Goal: Complete application form

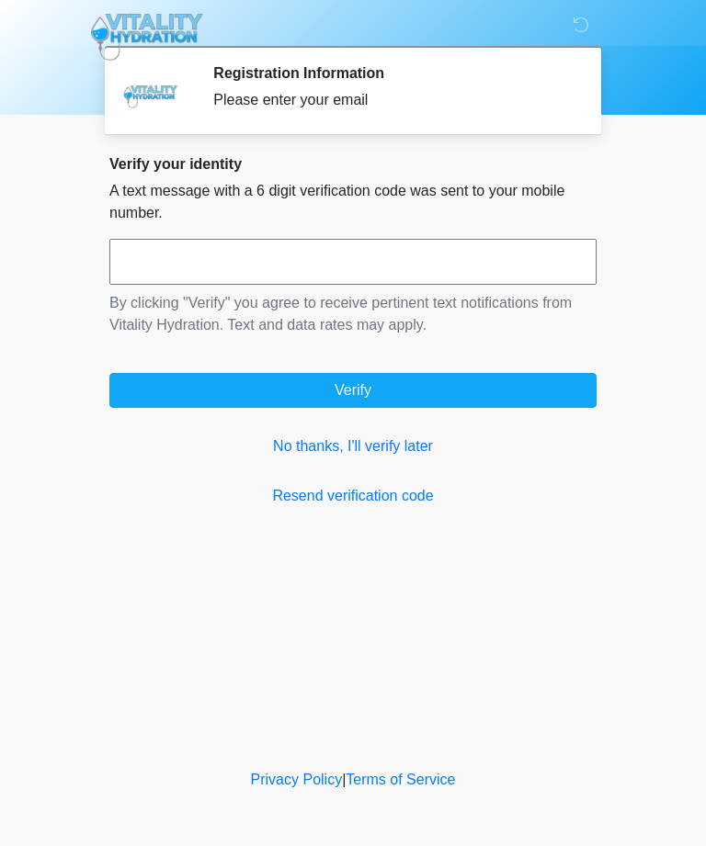
click at [415, 267] on input "text" at bounding box center [352, 262] width 487 height 46
type input "******"
click at [541, 402] on button "Verify" at bounding box center [352, 390] width 487 height 35
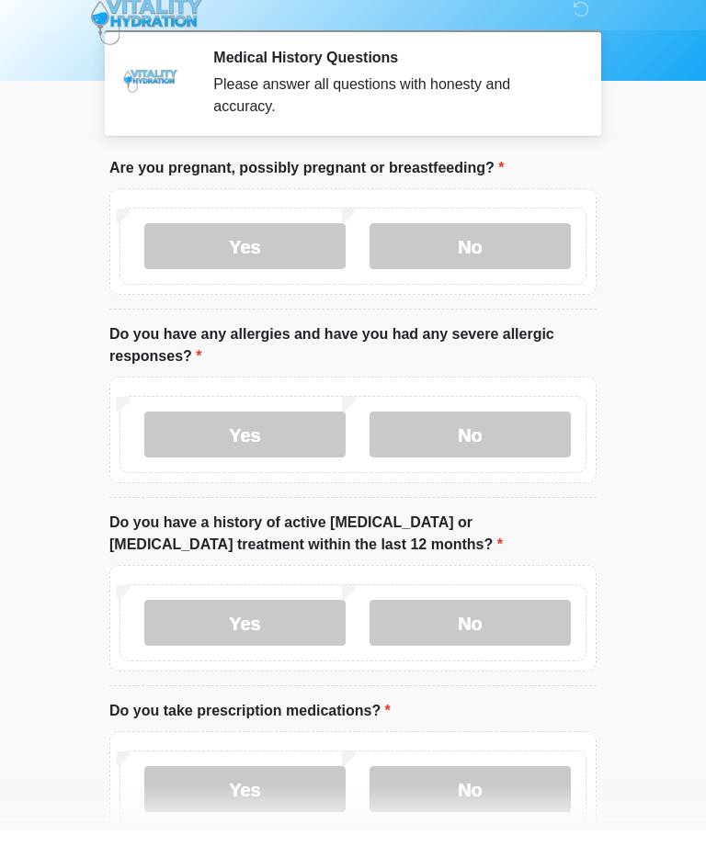
scroll to position [18, 0]
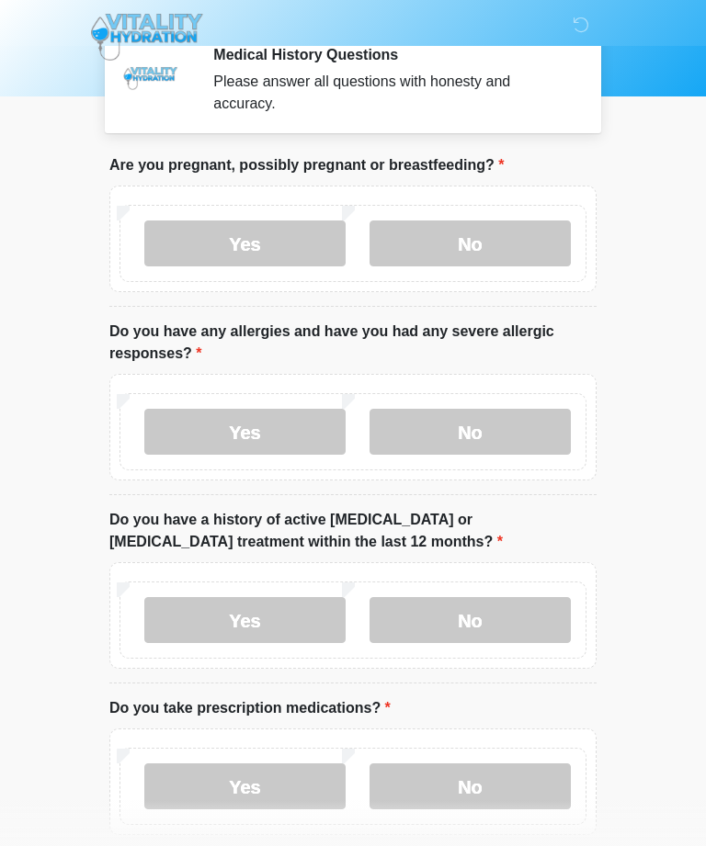
click at [526, 253] on label "No" at bounding box center [469, 244] width 201 height 46
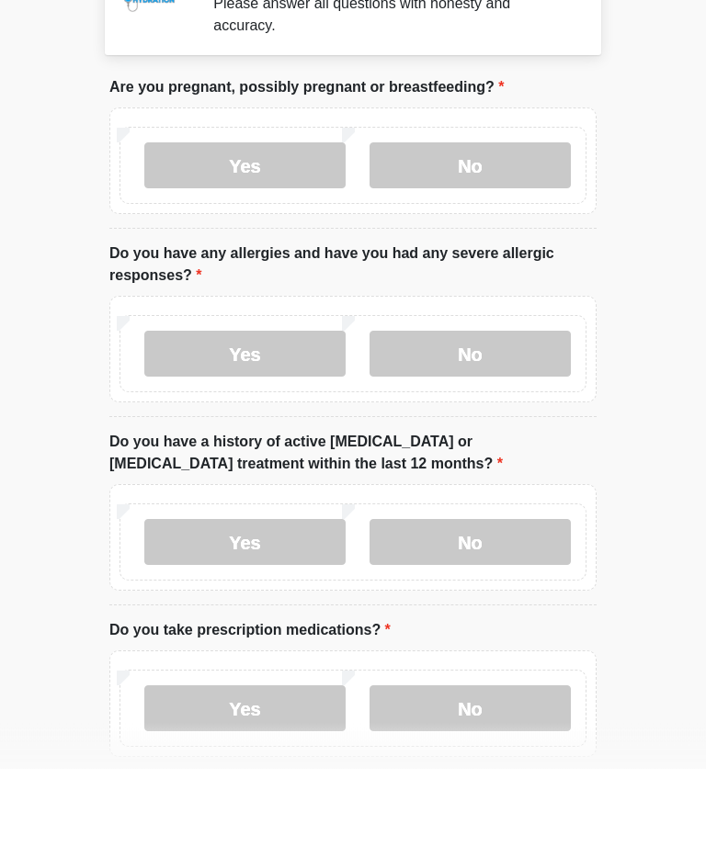
scroll to position [111, 0]
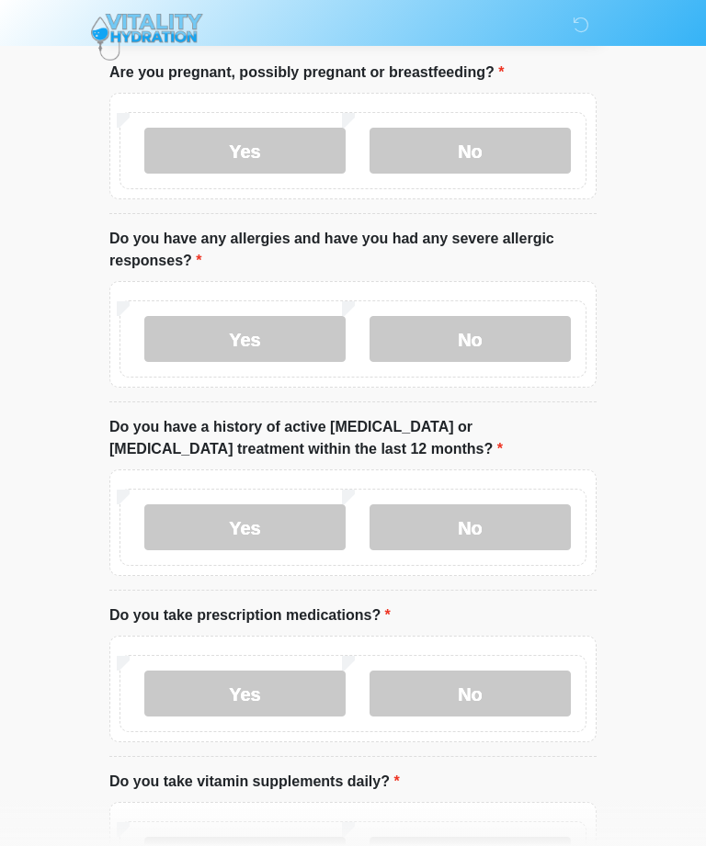
click at [528, 351] on label "No" at bounding box center [469, 339] width 201 height 46
click at [502, 518] on label "No" at bounding box center [469, 528] width 201 height 46
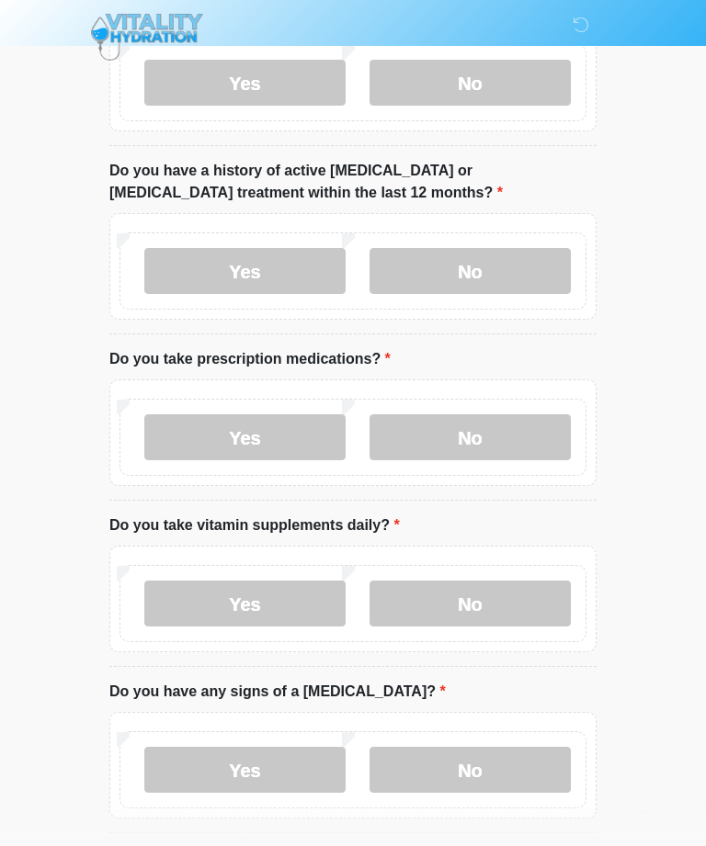
click at [493, 415] on label "No" at bounding box center [469, 438] width 201 height 46
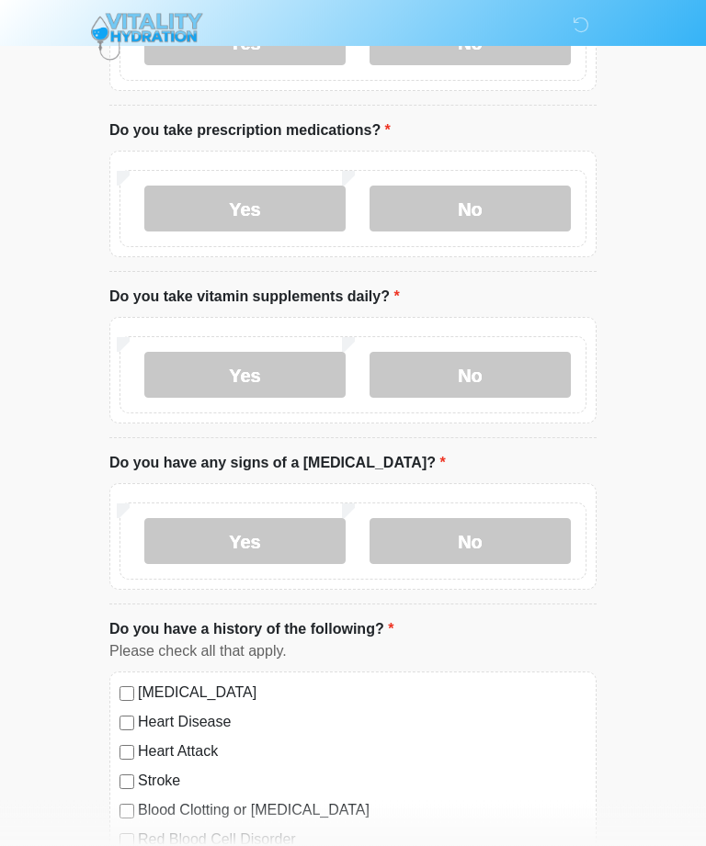
scroll to position [654, 0]
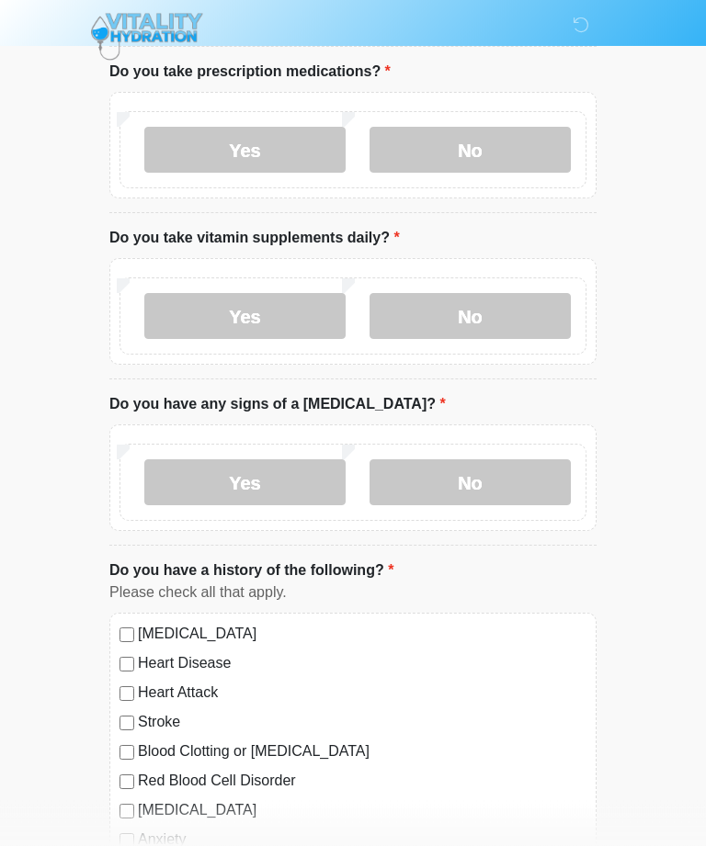
click at [278, 310] on label "Yes" at bounding box center [244, 317] width 201 height 46
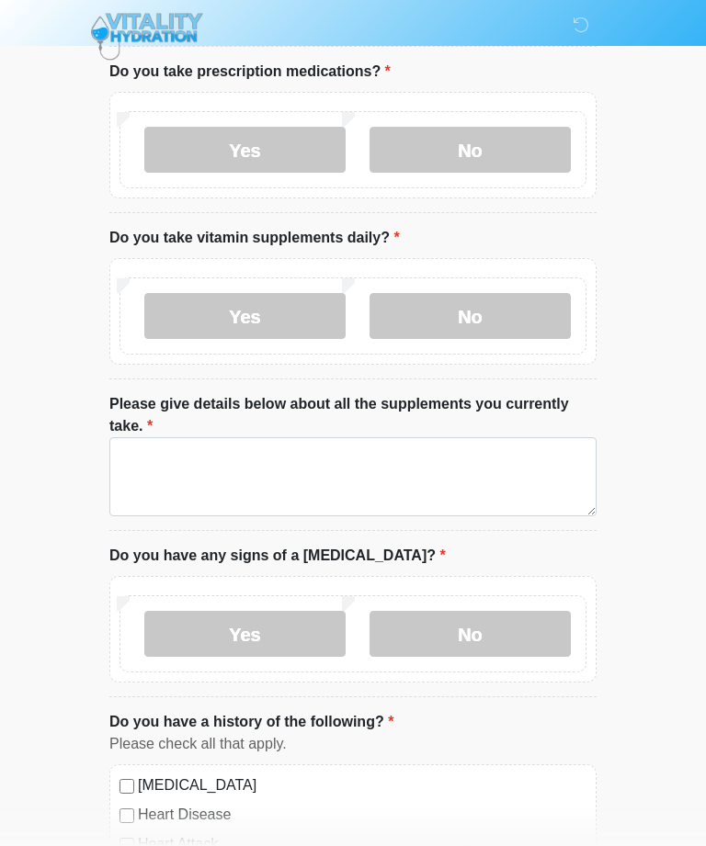
scroll to position [655, 0]
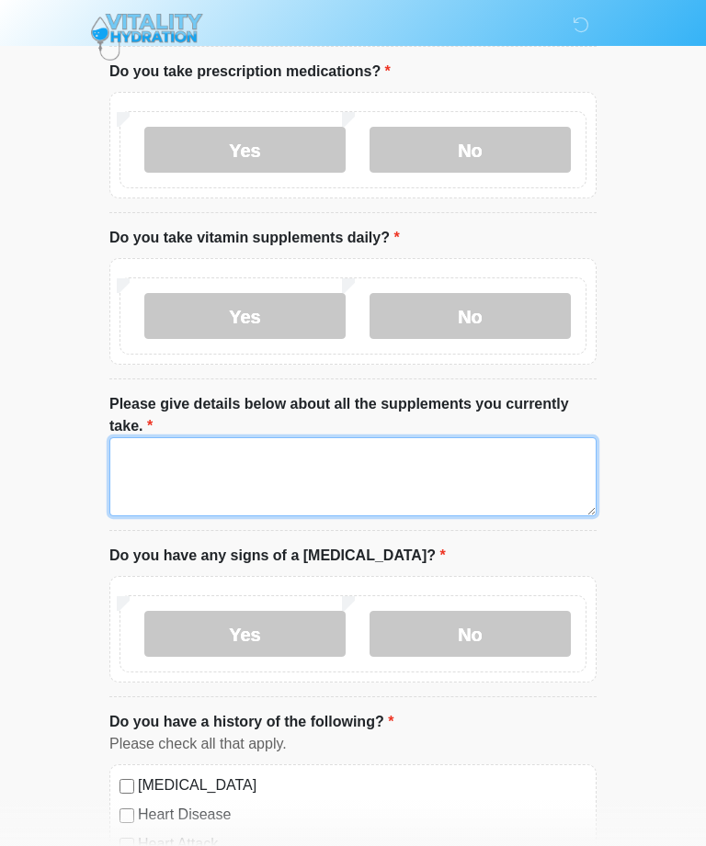
click at [434, 471] on textarea "Please give details below about all the supplements you currently take." at bounding box center [352, 476] width 487 height 79
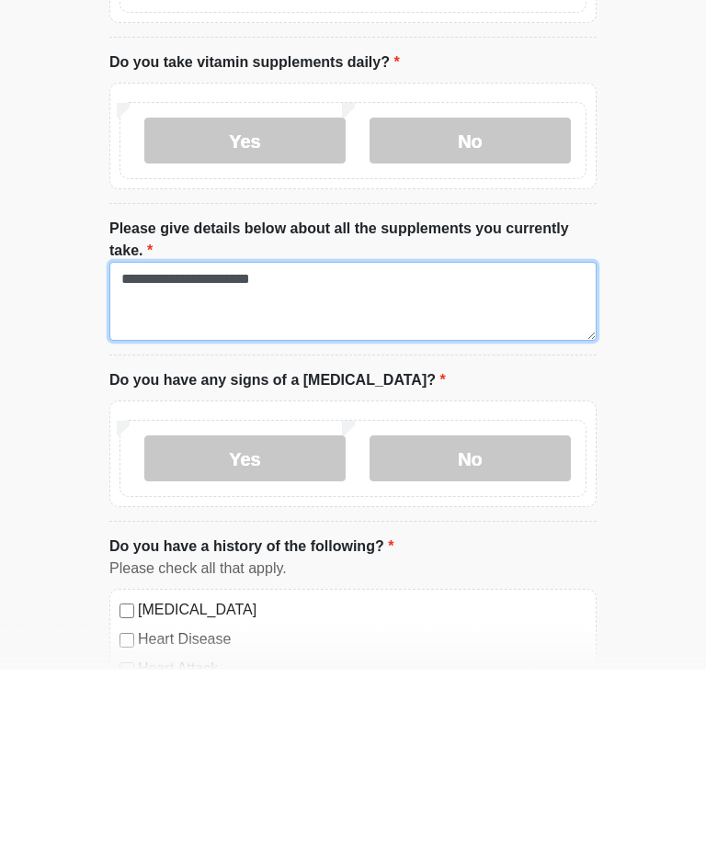
type textarea "**********"
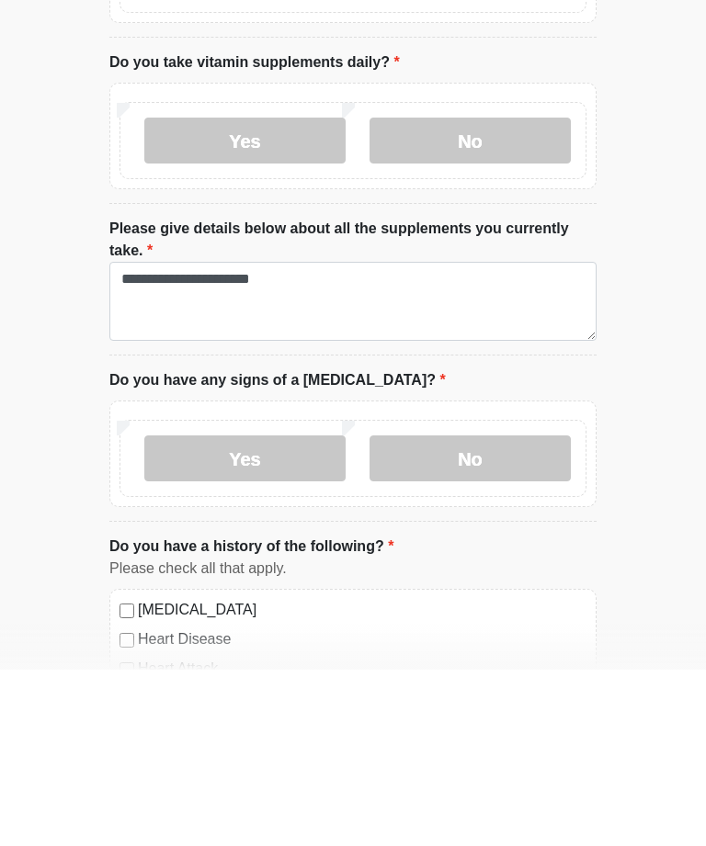
click at [475, 612] on label "No" at bounding box center [469, 635] width 201 height 46
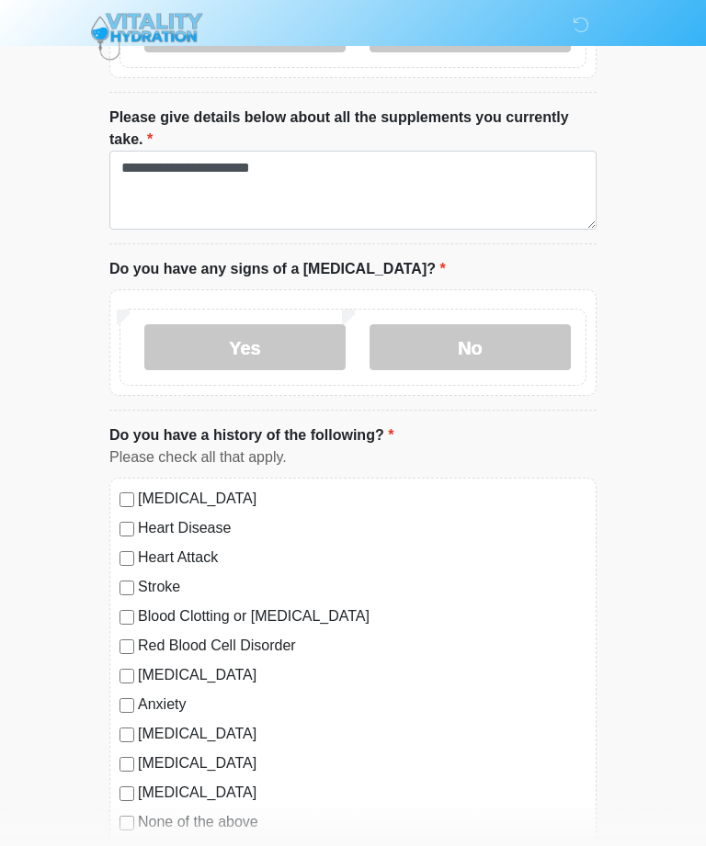
scroll to position [1048, 0]
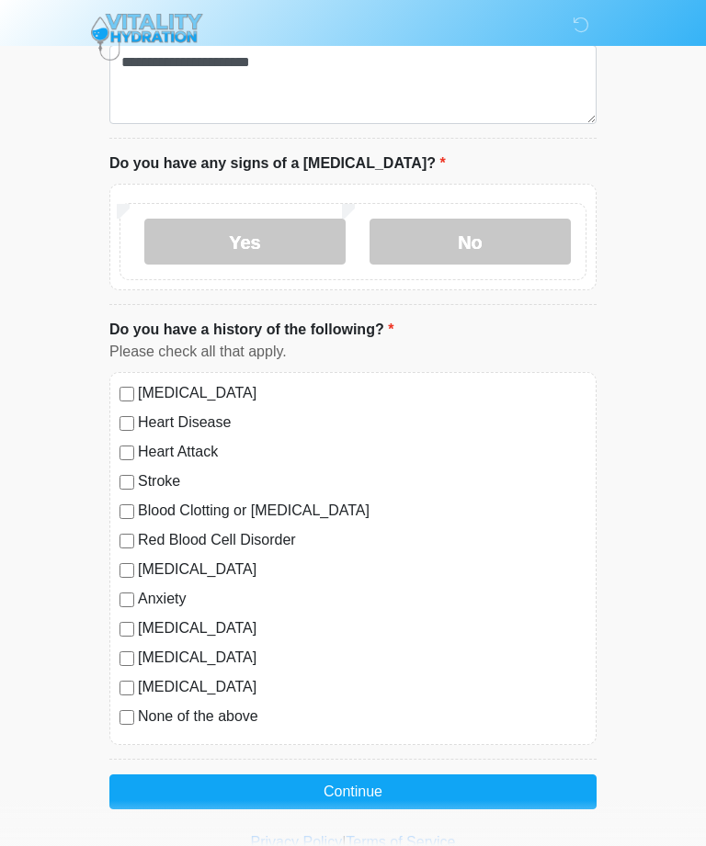
click at [229, 721] on label "None of the above" at bounding box center [362, 717] width 449 height 22
click at [220, 724] on label "None of the above" at bounding box center [362, 717] width 449 height 22
click at [177, 596] on label "Anxiety" at bounding box center [362, 599] width 449 height 22
click at [464, 787] on button "Continue" at bounding box center [352, 792] width 487 height 35
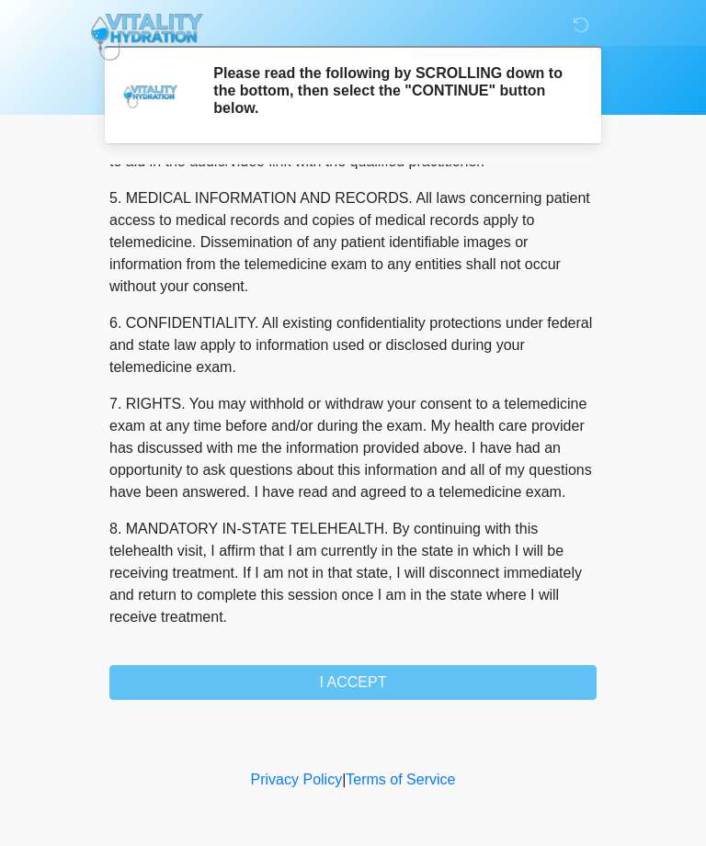
scroll to position [587, 0]
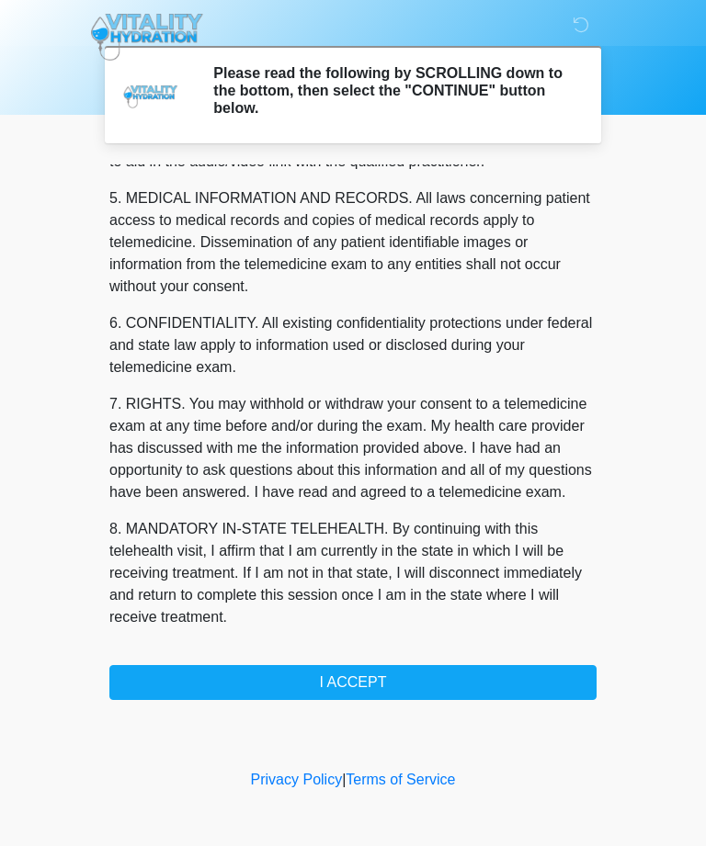
click at [508, 688] on button "I ACCEPT" at bounding box center [352, 682] width 487 height 35
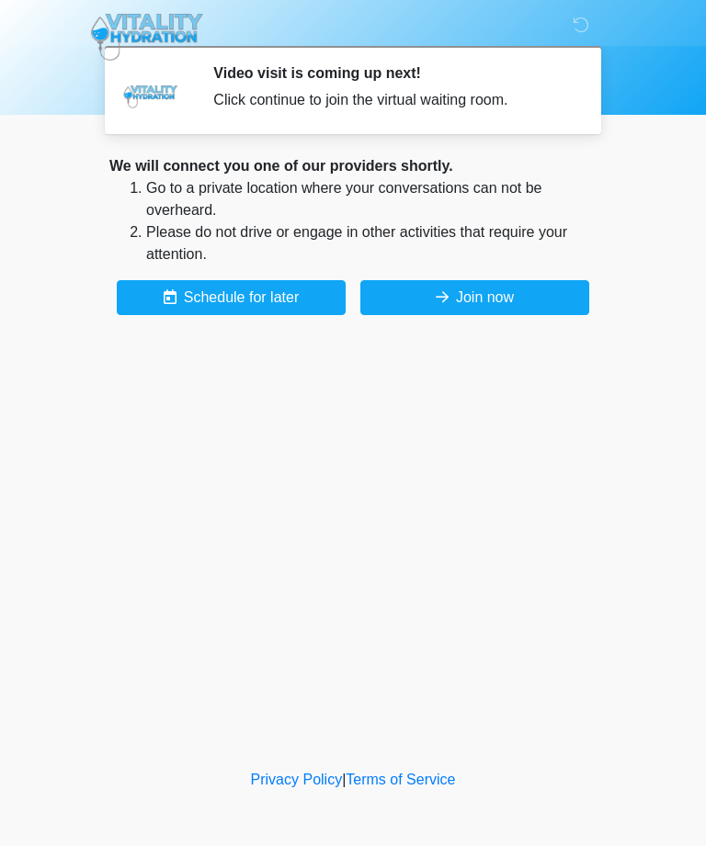
click at [538, 307] on button "Join now" at bounding box center [474, 297] width 229 height 35
